Goal: Information Seeking & Learning: Learn about a topic

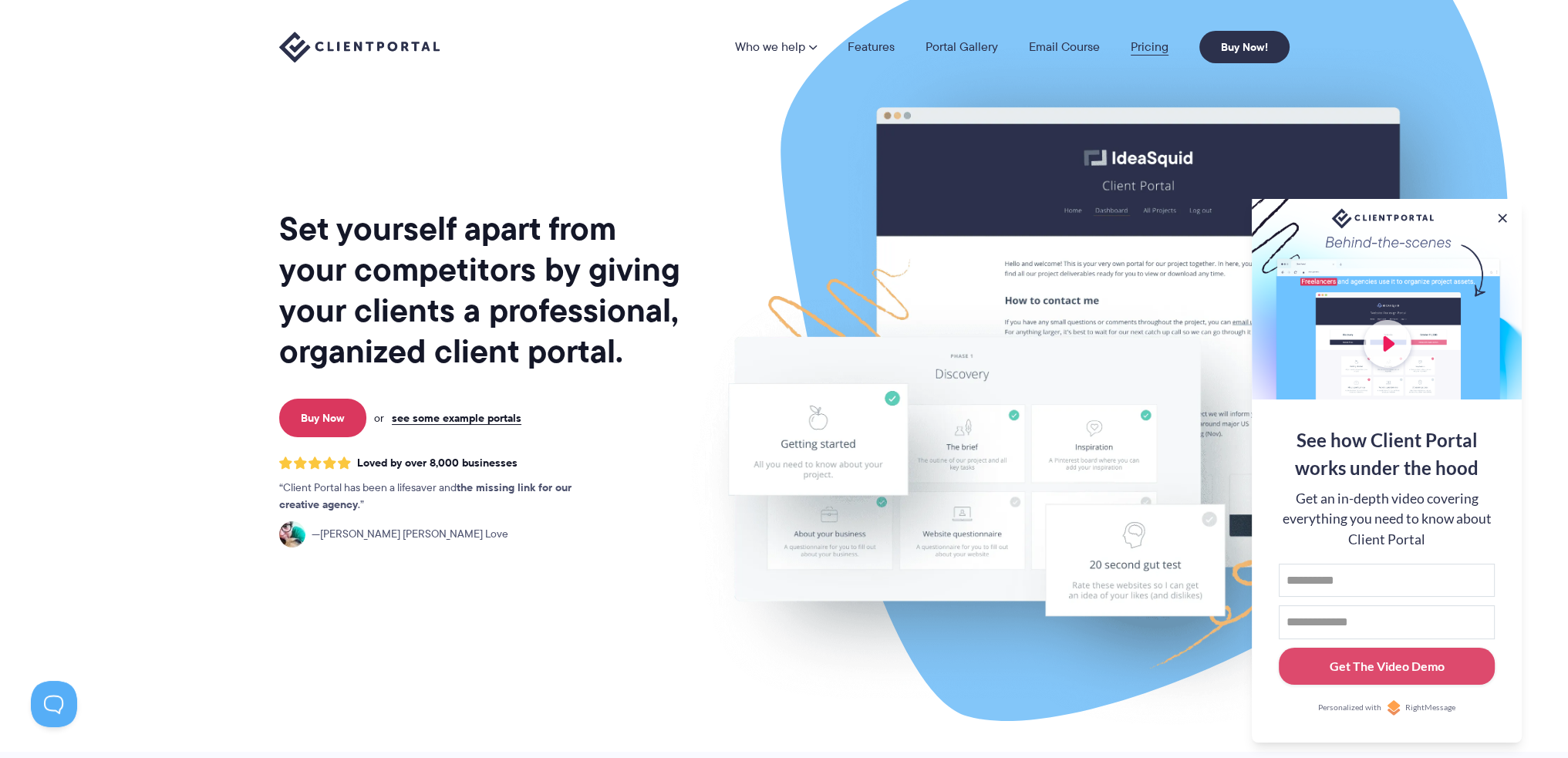
click at [1150, 45] on link "Pricing" at bounding box center [1150, 47] width 38 height 12
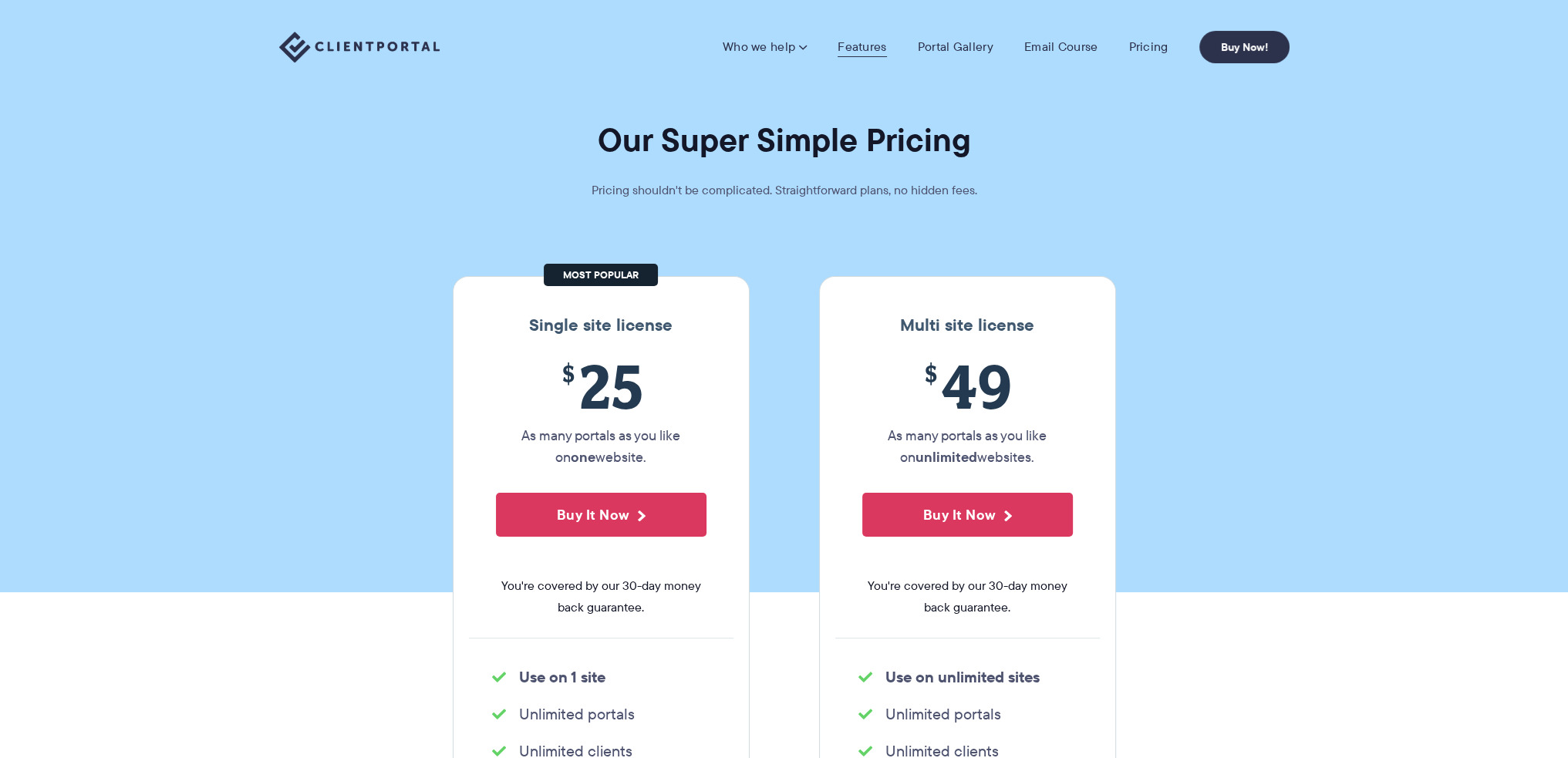
click at [870, 46] on link "Features" at bounding box center [862, 47] width 48 height 16
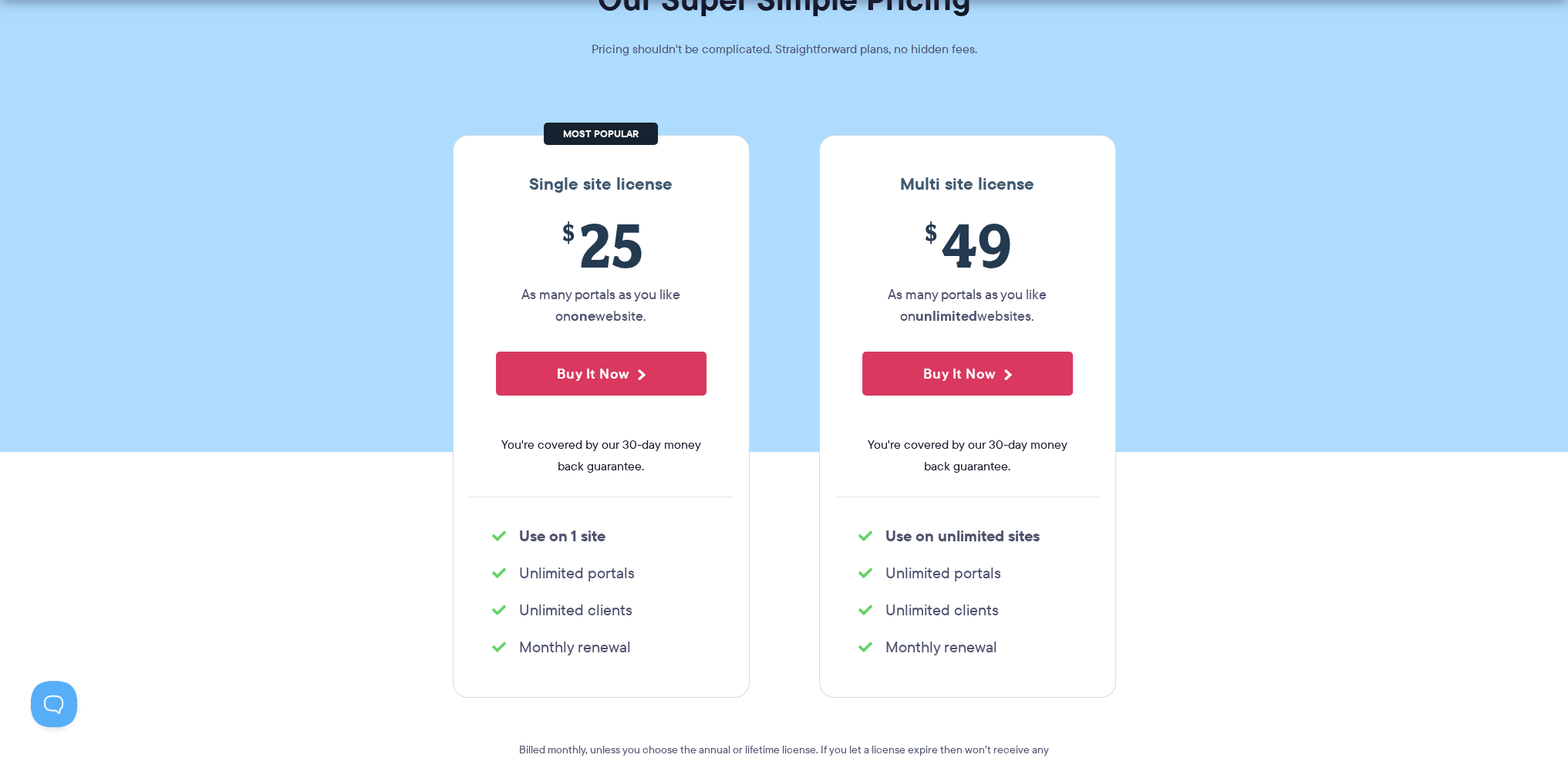
scroll to position [155, 0]
